Goal: Complete application form

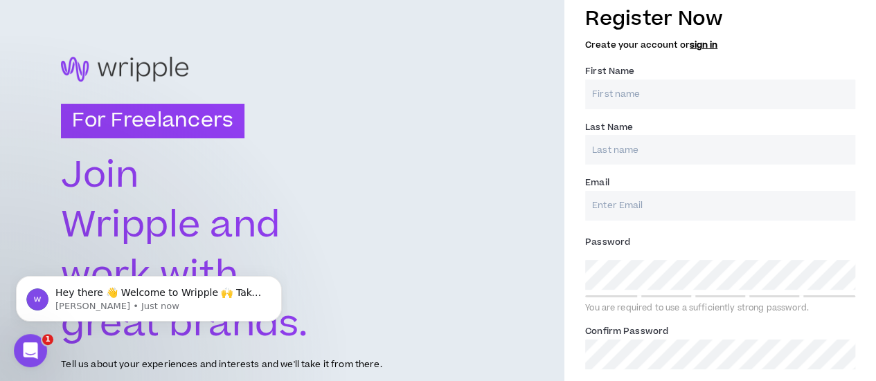
scroll to position [13, 0]
click at [642, 88] on input "First Name *" at bounding box center [720, 95] width 270 height 30
type input "Sofia"
type input "[PERSON_NAME]"
type input "[EMAIL_ADDRESS][DOMAIN_NAME]"
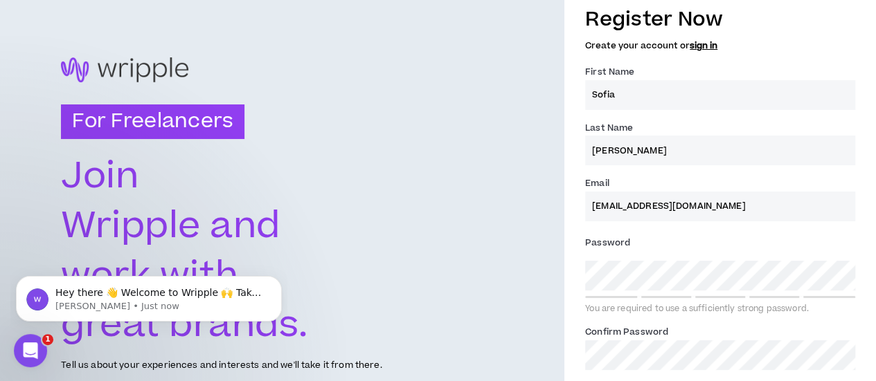
type input "[PERSON_NAME]"
type input "[EMAIL_ADDRESS][DOMAIN_NAME]"
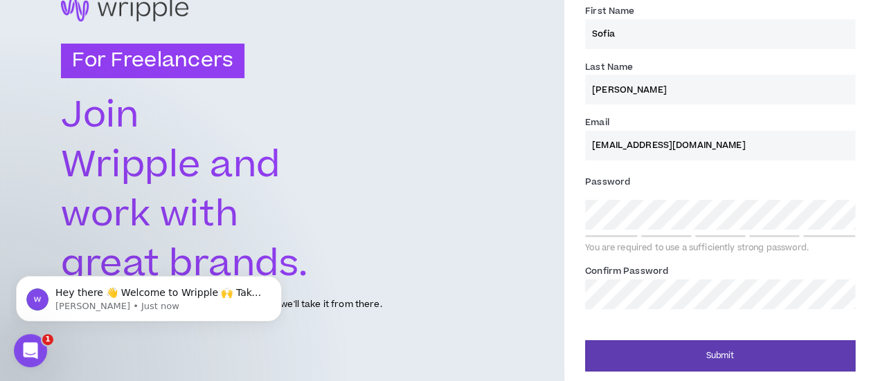
scroll to position [75, 0]
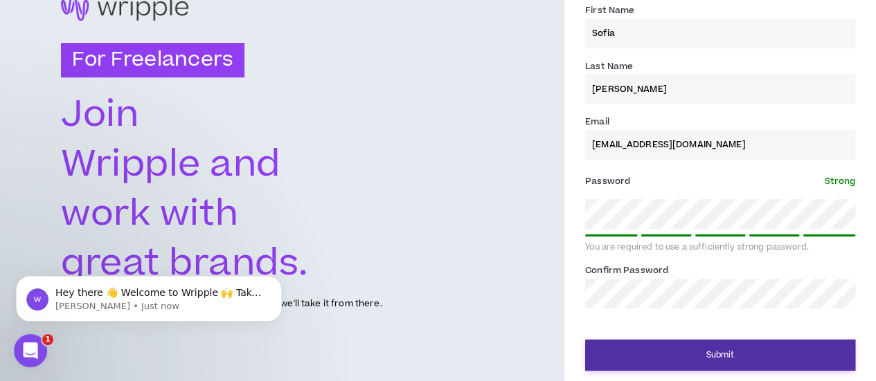
click at [720, 348] on button "Submit" at bounding box center [720, 355] width 270 height 31
click at [690, 348] on button "Submit" at bounding box center [720, 355] width 270 height 31
click at [760, 346] on button "Submit" at bounding box center [720, 355] width 270 height 31
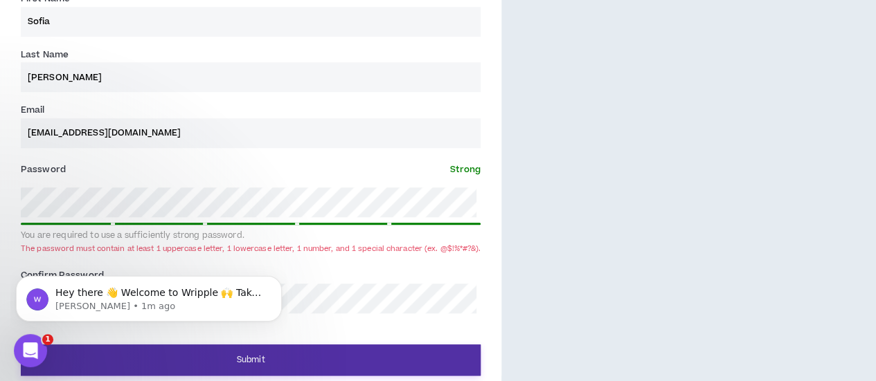
scroll to position [537, 0]
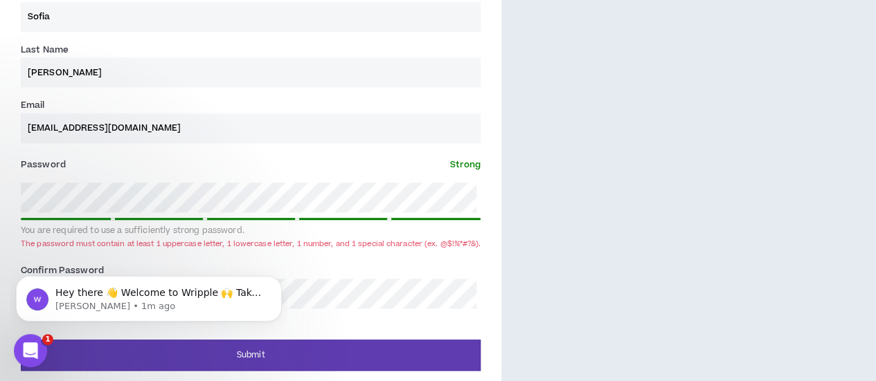
click at [0, 215] on div "Register Now Create your account or sign in First Name * [PERSON_NAME] Last Nam…" at bounding box center [250, 145] width 501 height 451
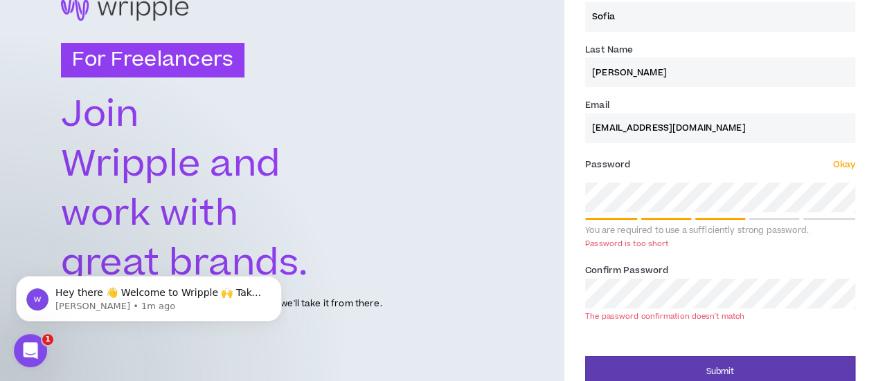
scroll to position [91, 0]
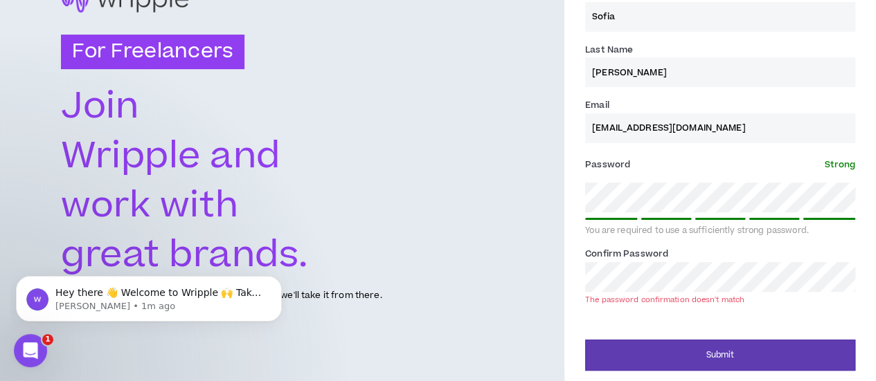
click at [546, 277] on div "For Freelancers [PERSON_NAME] and work with great brands. Tell us about your ex…" at bounding box center [438, 146] width 876 height 474
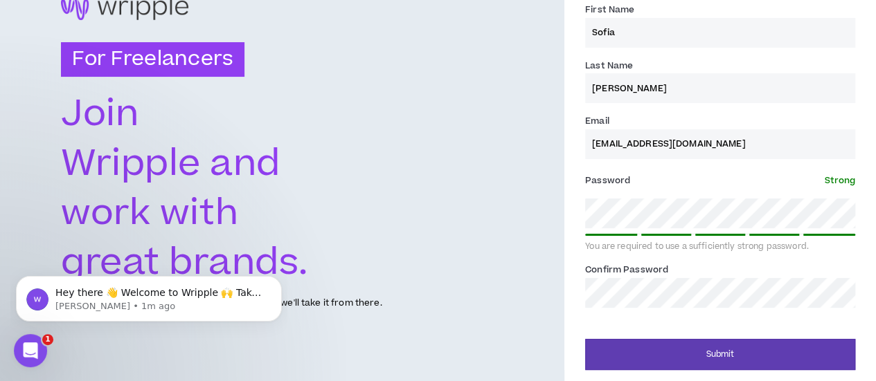
scroll to position [75, 0]
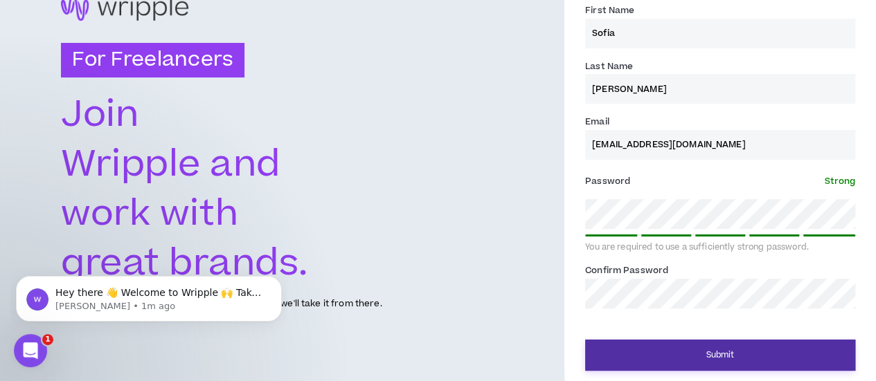
click at [748, 348] on button "Submit" at bounding box center [720, 355] width 270 height 31
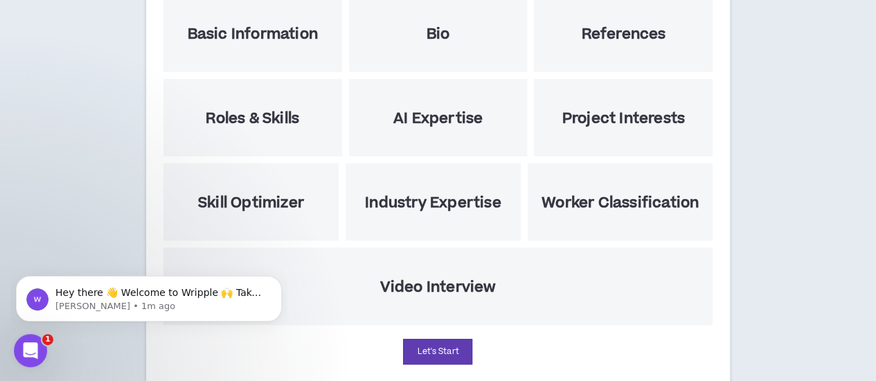
scroll to position [286, 0]
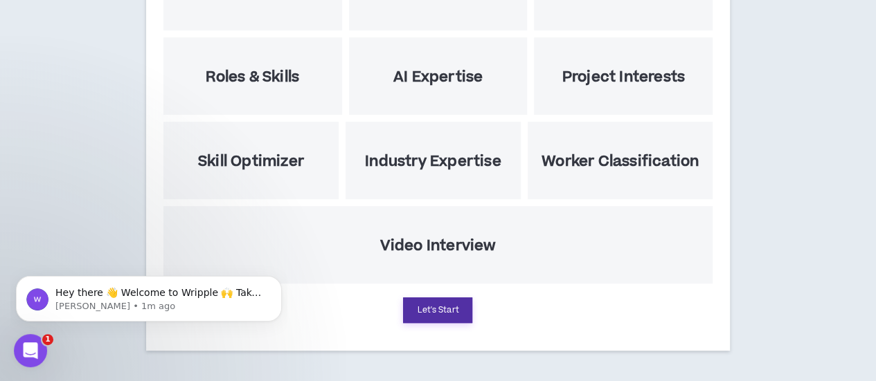
click at [448, 309] on button "Let's Start" at bounding box center [437, 311] width 69 height 26
select select "US"
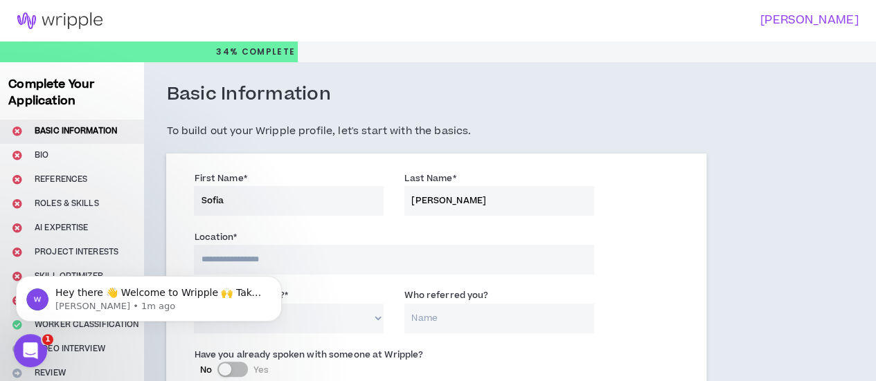
scroll to position [111, 0]
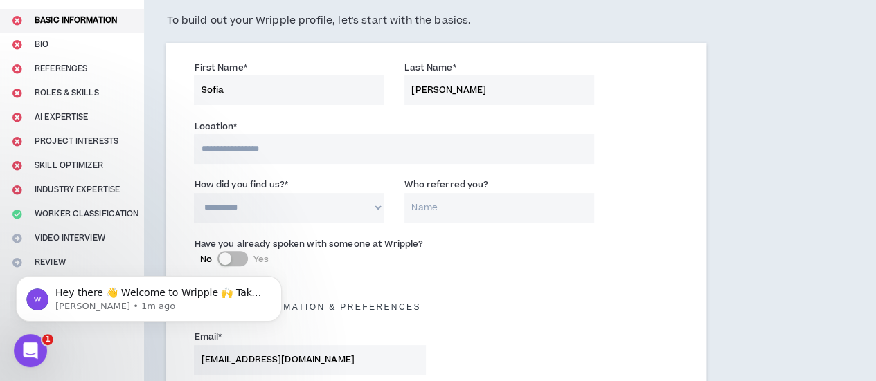
click at [332, 147] on input at bounding box center [394, 149] width 400 height 30
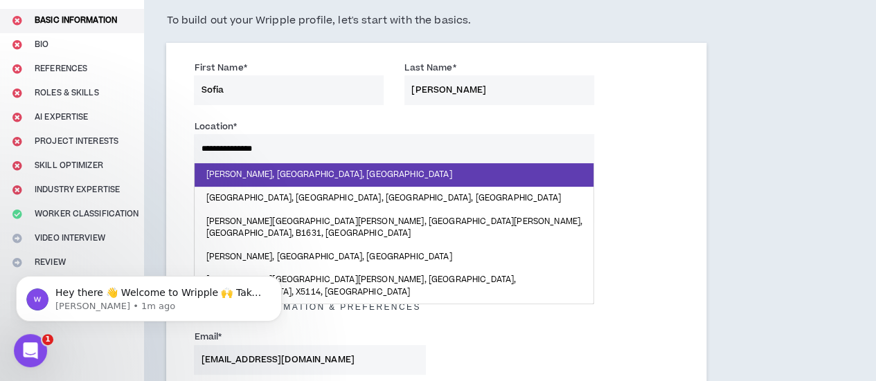
type input "**********"
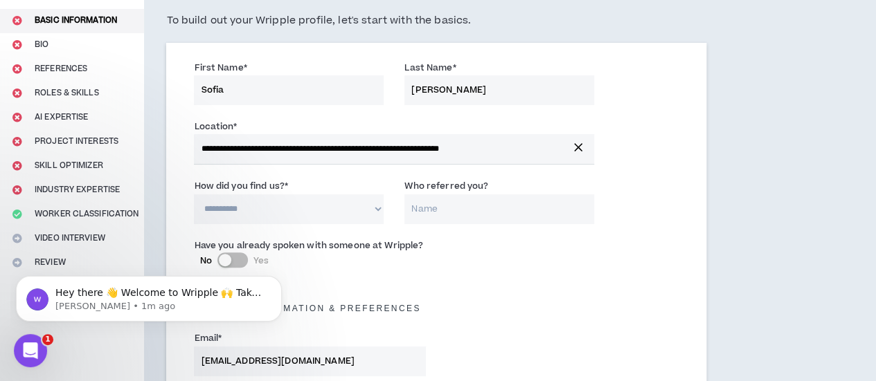
click at [343, 153] on input "**********" at bounding box center [394, 149] width 400 height 30
drag, startPoint x: 276, startPoint y: 144, endPoint x: 565, endPoint y: 153, distance: 288.8
click at [565, 153] on div "**********" at bounding box center [393, 142] width 421 height 46
click at [514, 156] on input "**********" at bounding box center [394, 149] width 400 height 30
click at [566, 143] on button "button" at bounding box center [578, 147] width 25 height 19
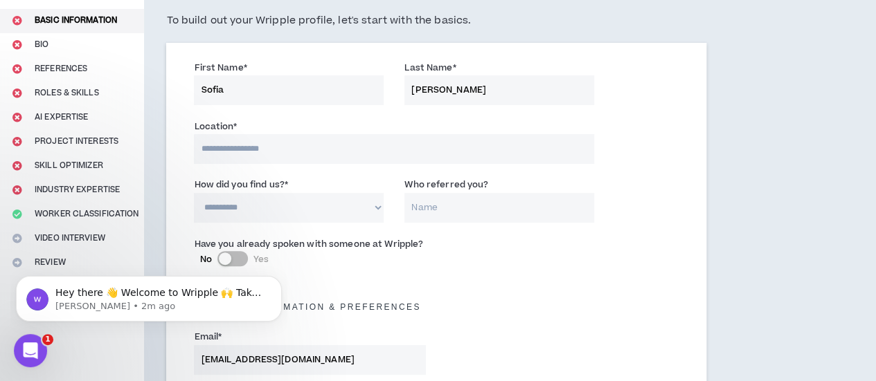
click at [536, 141] on input at bounding box center [394, 149] width 400 height 30
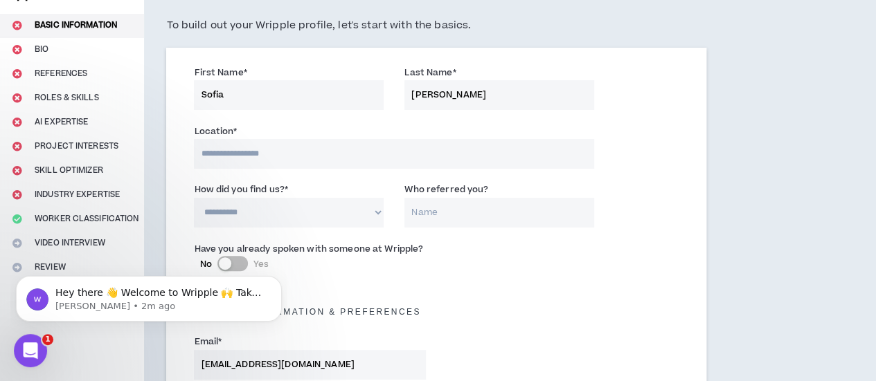
scroll to position [0, 0]
